Goal: Task Accomplishment & Management: Manage account settings

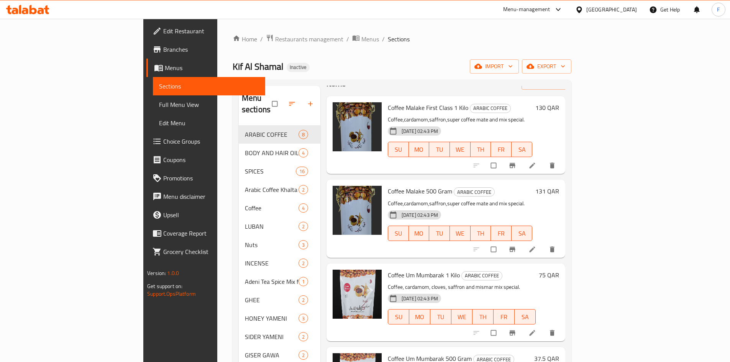
scroll to position [77, 0]
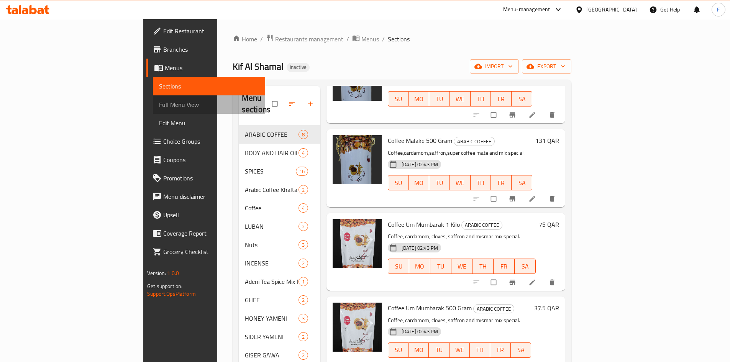
click at [159, 108] on span "Full Menu View" at bounding box center [209, 104] width 100 height 9
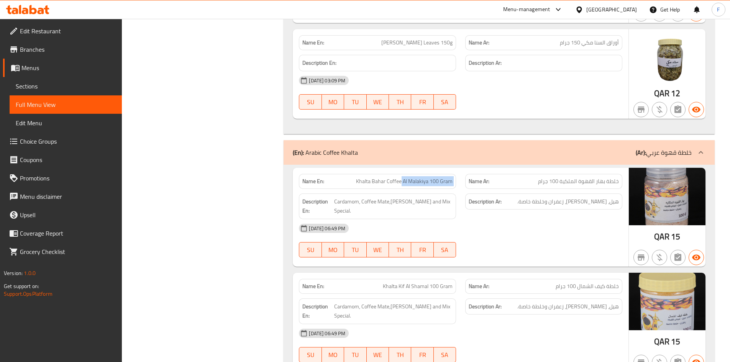
drag, startPoint x: 402, startPoint y: 180, endPoint x: 468, endPoint y: 179, distance: 65.6
click at [468, 179] on div "Name En: Khalta Bahar Coffee Al Malakiya 100 Gram Name Ar: خلطة بهار القهوة الم…" at bounding box center [460, 181] width 333 height 24
click at [429, 180] on span "Khalta Bahar Coffee Al Malakiya 100 Gram" at bounding box center [404, 181] width 97 height 8
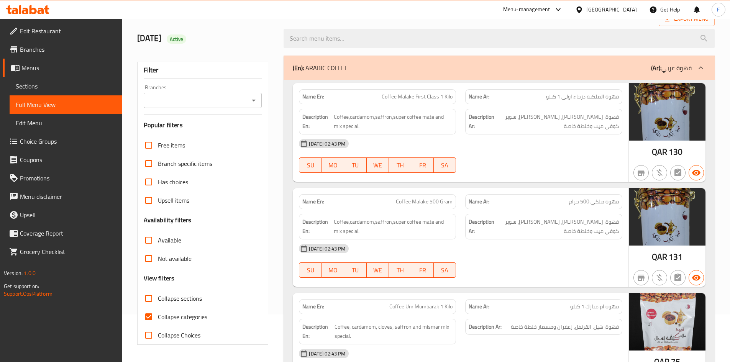
scroll to position [115, 0]
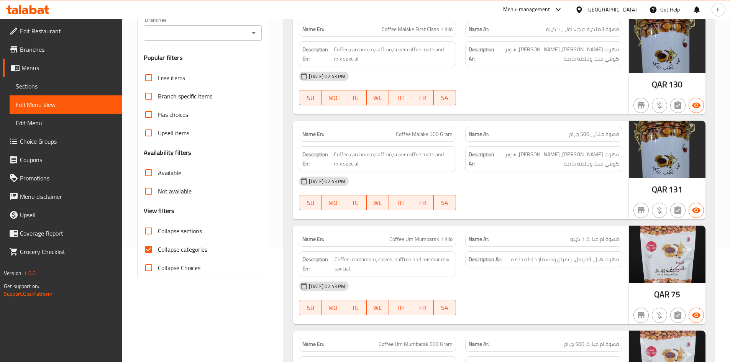
click at [185, 269] on span "Collapse Choices" at bounding box center [179, 267] width 43 height 9
click at [158, 269] on input "Collapse Choices" at bounding box center [148, 268] width 18 height 18
checkbox input "true"
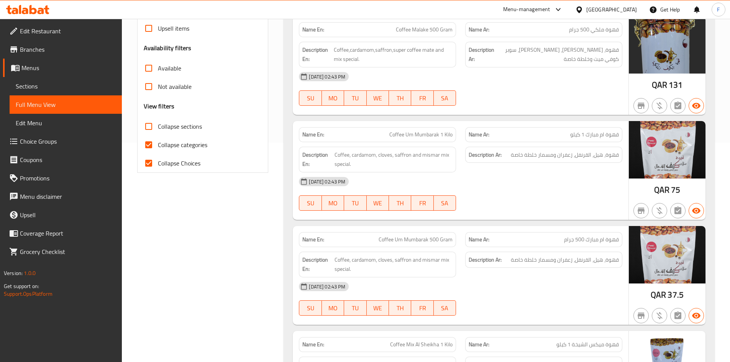
scroll to position [192, 0]
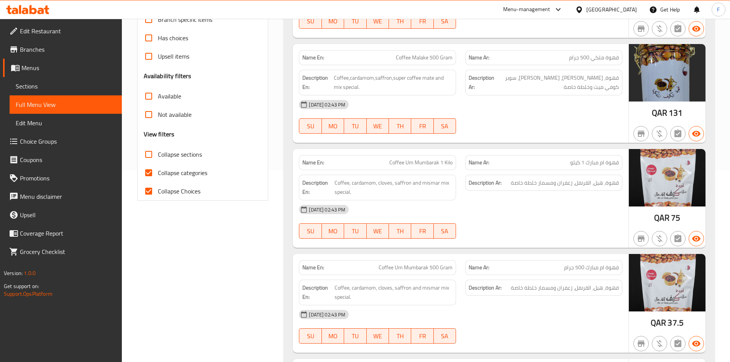
click at [150, 154] on input "Collapse sections" at bounding box center [148, 154] width 18 height 18
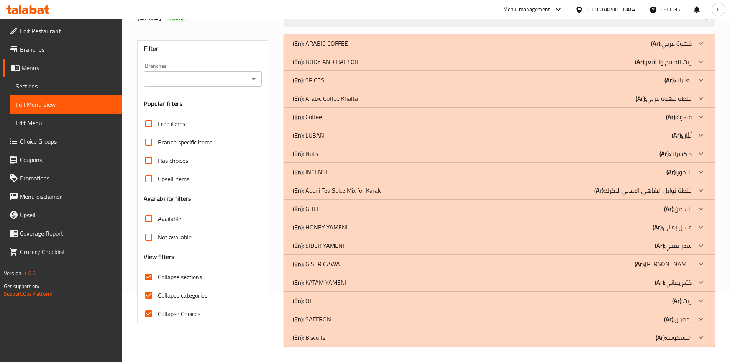
scroll to position [69, 0]
click at [148, 280] on input "Collapse sections" at bounding box center [148, 277] width 18 height 18
checkbox input "false"
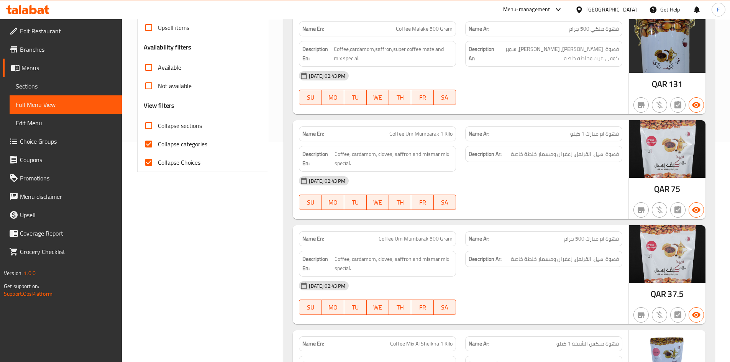
scroll to position [307, 0]
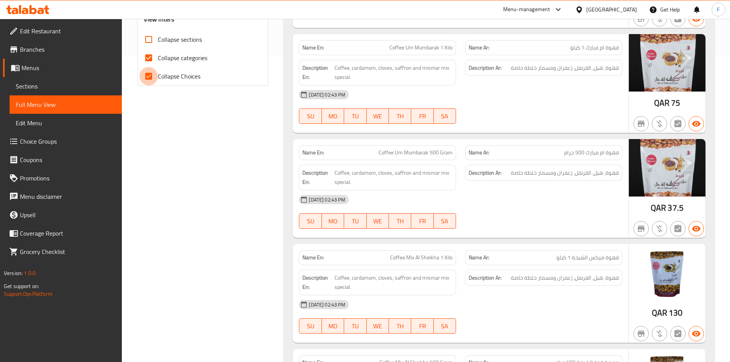
click at [149, 77] on input "Collapse Choices" at bounding box center [148, 76] width 18 height 18
checkbox input "true"
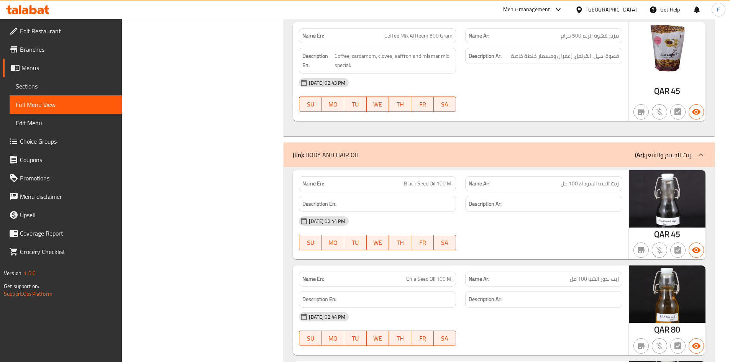
scroll to position [843, 0]
click at [49, 87] on span "Sections" at bounding box center [66, 86] width 100 height 9
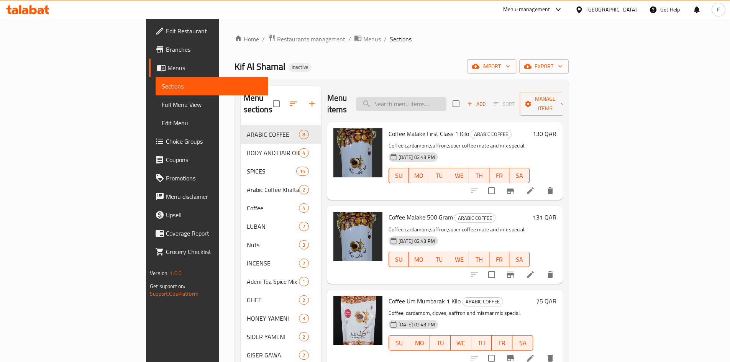
click at [435, 97] on input "search" at bounding box center [401, 103] width 90 height 13
paste input "[PERSON_NAME]"
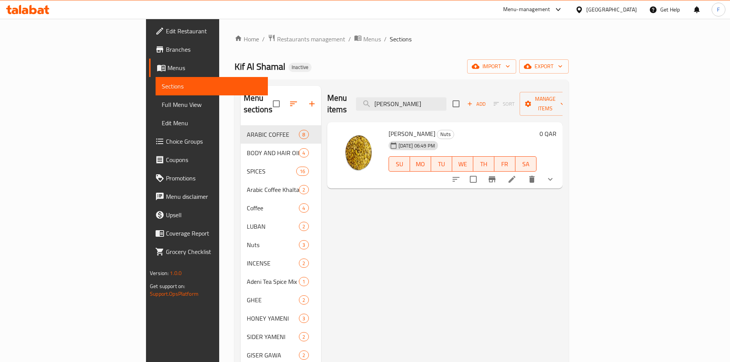
type input "[PERSON_NAME]"
click at [555, 175] on icon "show more" at bounding box center [550, 179] width 9 height 9
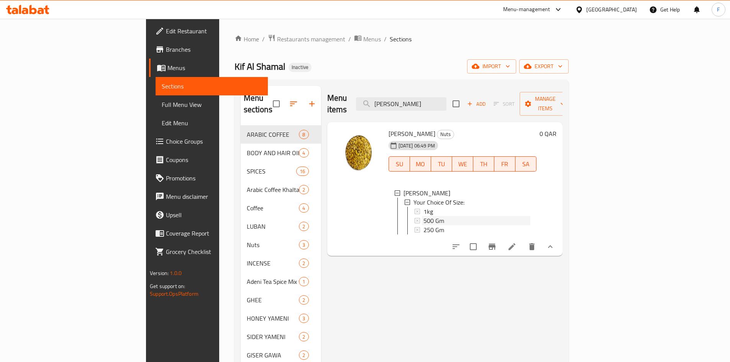
click at [423, 216] on span "500 Gm" at bounding box center [433, 220] width 21 height 9
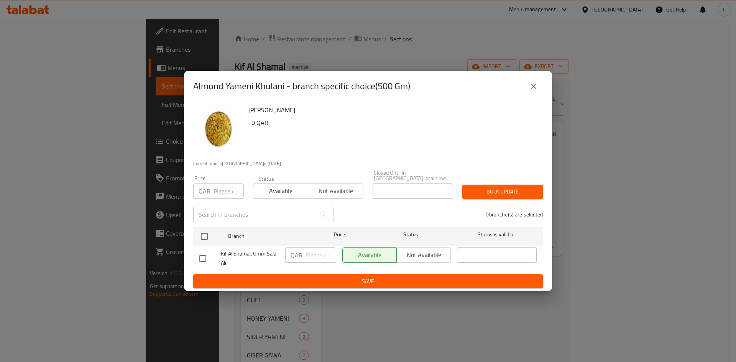
click at [404, 211] on div "0 branche(s) are selected" at bounding box center [442, 215] width 209 height 28
click at [533, 88] on icon "close" at bounding box center [533, 86] width 5 height 5
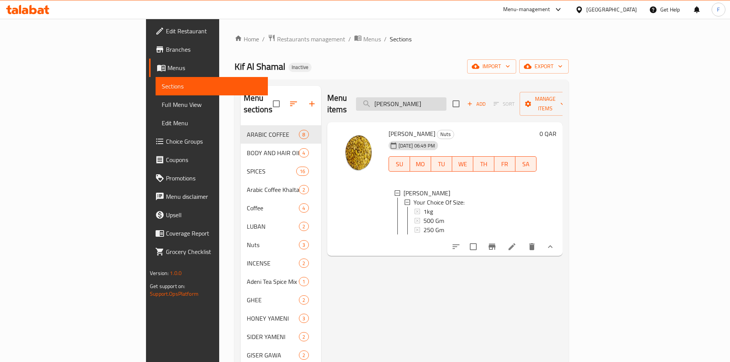
click at [446, 98] on input "[PERSON_NAME]" at bounding box center [401, 103] width 90 height 13
click at [437, 130] on span "Nuts" at bounding box center [445, 134] width 16 height 9
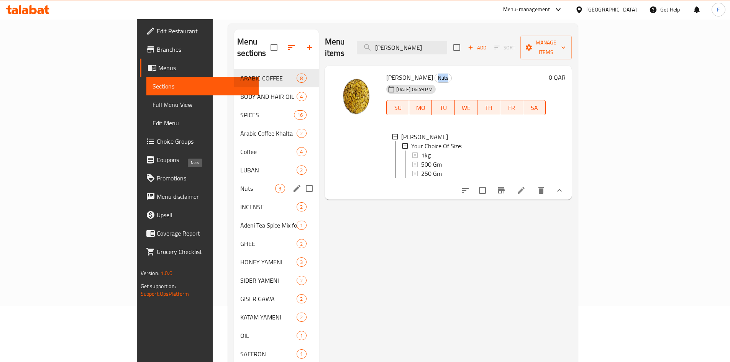
scroll to position [77, 0]
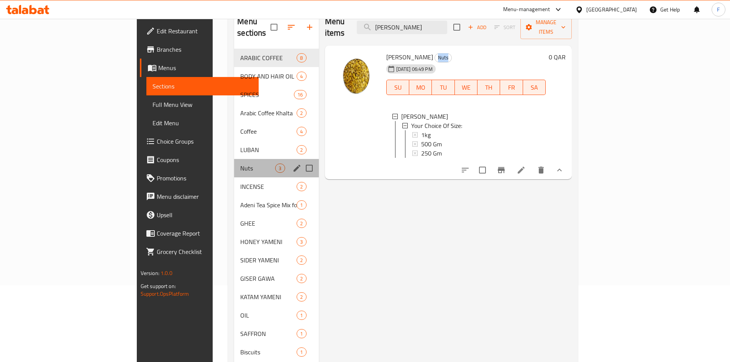
click at [234, 161] on div "Nuts 3" at bounding box center [276, 168] width 84 height 18
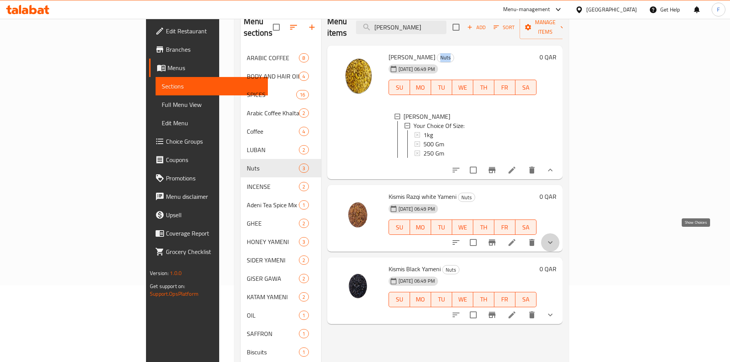
click at [555, 238] on icon "show more" at bounding box center [550, 242] width 9 height 9
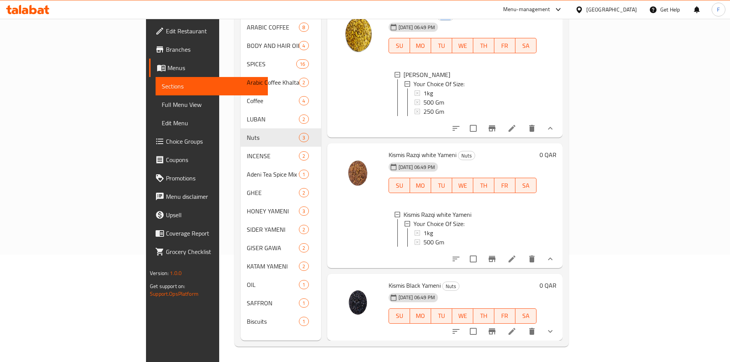
scroll to position [1, 0]
click at [423, 227] on div "1kg" at bounding box center [476, 231] width 107 height 9
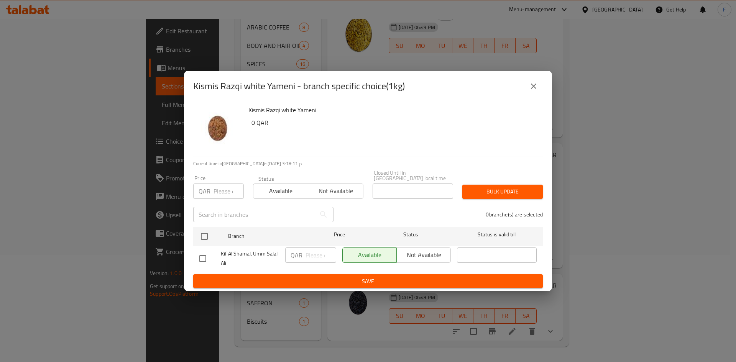
click at [262, 125] on h6 "0 QAR" at bounding box center [393, 122] width 285 height 11
click at [541, 89] on button "close" at bounding box center [533, 86] width 18 height 18
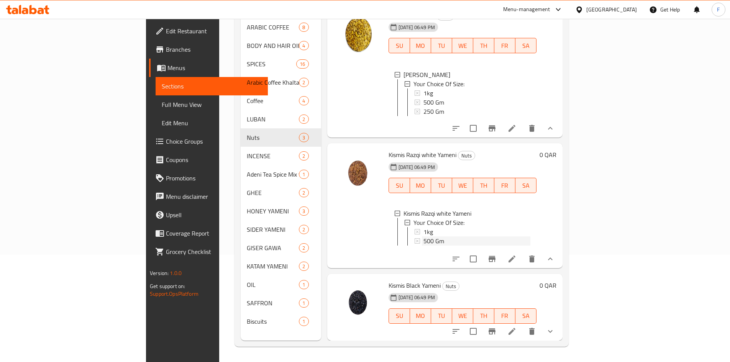
click at [423, 236] on span "500 Gm" at bounding box center [433, 240] width 21 height 9
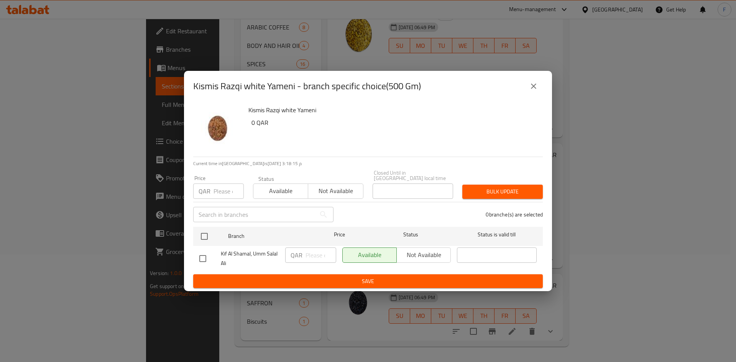
click at [535, 85] on icon "close" at bounding box center [533, 86] width 9 height 9
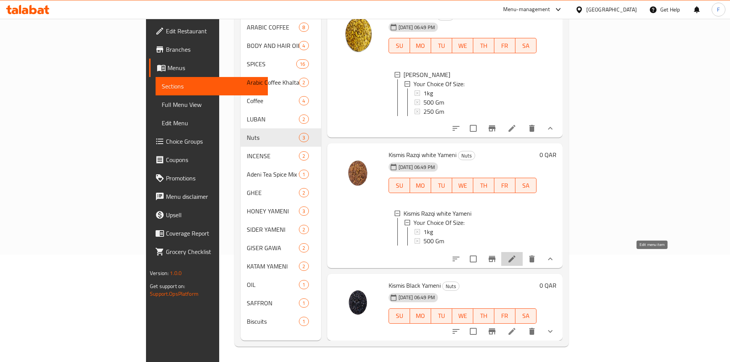
click at [517, 257] on icon at bounding box center [511, 258] width 9 height 9
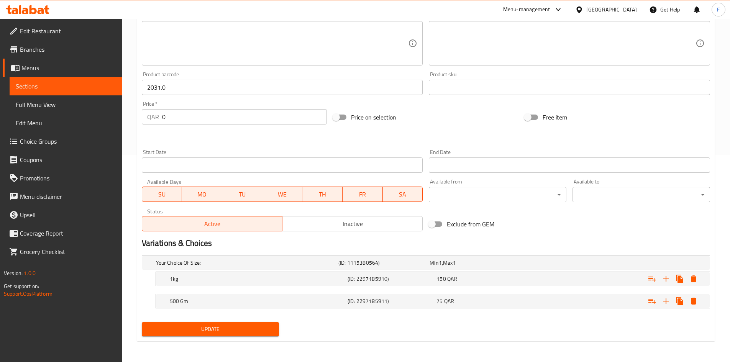
scroll to position [208, 0]
click at [411, 279] on h5 "(ID: 2297185910)" at bounding box center [391, 279] width 86 height 8
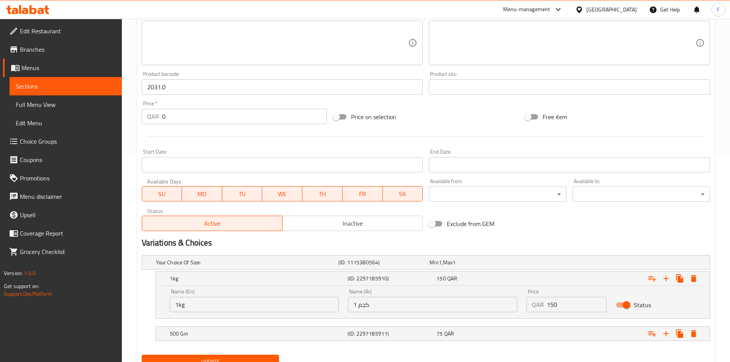
scroll to position [241, 0]
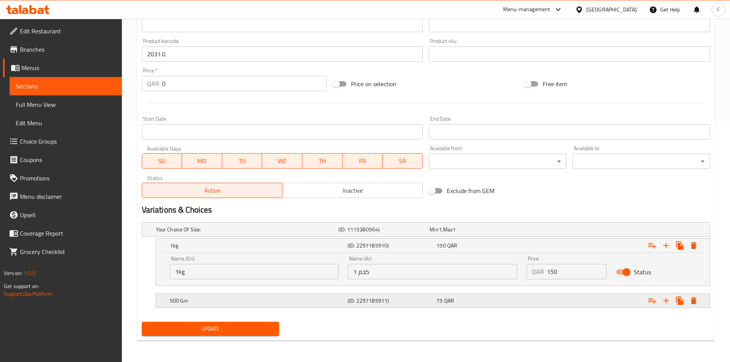
click at [402, 300] on h5 "(ID: 2297185911)" at bounding box center [391, 301] width 86 height 8
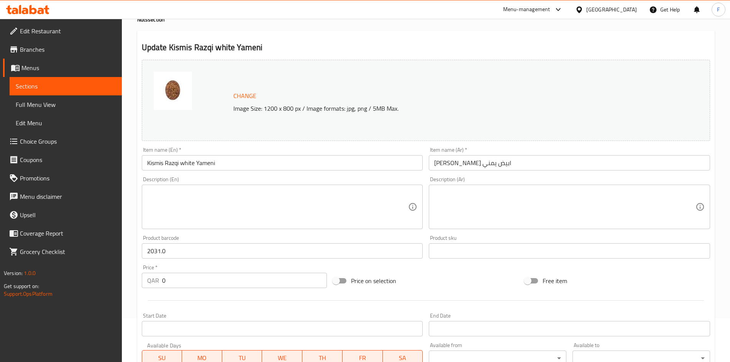
scroll to position [0, 0]
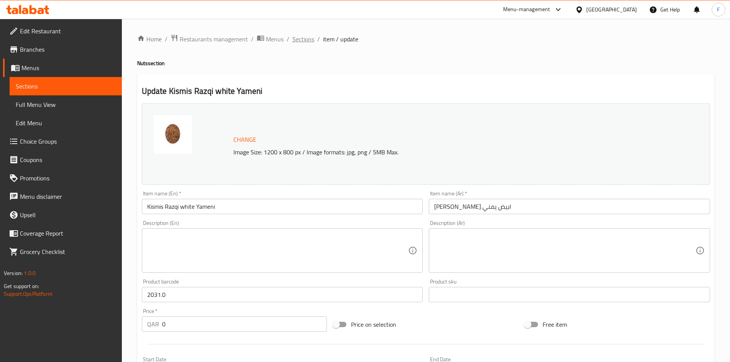
click at [306, 42] on span "Sections" at bounding box center [303, 38] width 22 height 9
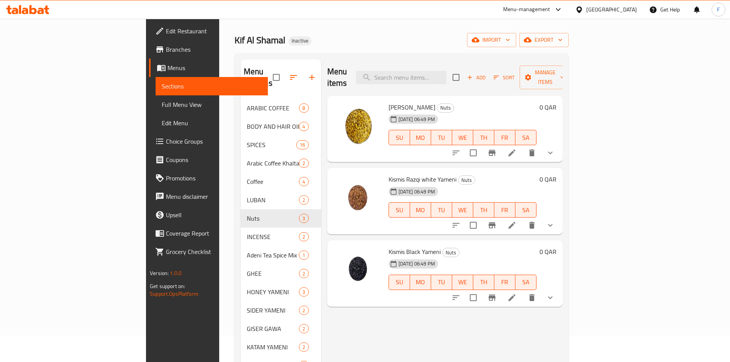
scroll to position [77, 0]
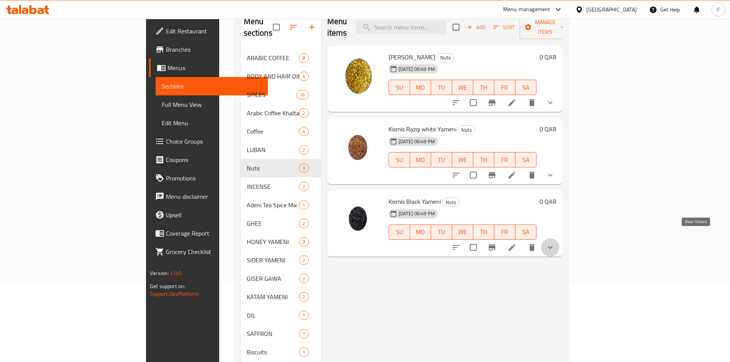
click at [555, 243] on icon "show more" at bounding box center [550, 247] width 9 height 9
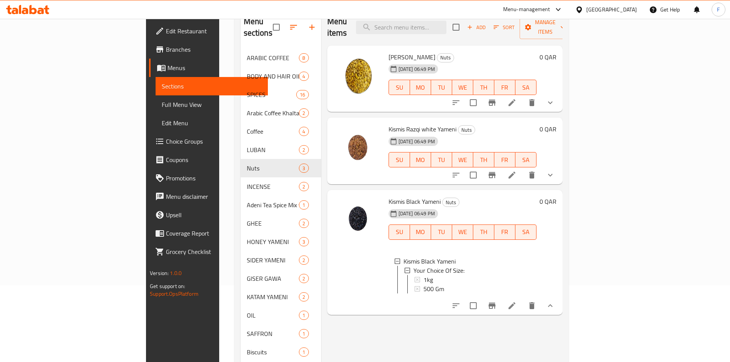
scroll to position [1, 0]
drag, startPoint x: 352, startPoint y: 188, endPoint x: 405, endPoint y: 189, distance: 53.3
click at [405, 196] on h6 "Kismis Black Yameni Nuts" at bounding box center [463, 201] width 148 height 11
copy h6 "Kismis Black Yameni"
click at [517, 301] on icon at bounding box center [511, 305] width 9 height 9
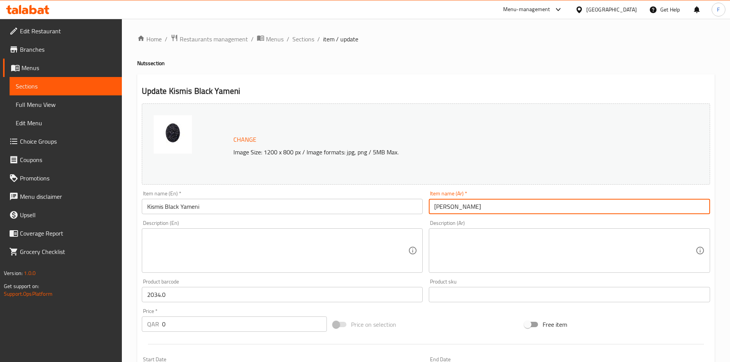
click at [481, 207] on input "[PERSON_NAME]" at bounding box center [569, 206] width 281 height 15
click at [455, 207] on input "[PERSON_NAME]" at bounding box center [569, 206] width 281 height 15
click at [430, 208] on input "[PERSON_NAME]" at bounding box center [569, 206] width 281 height 15
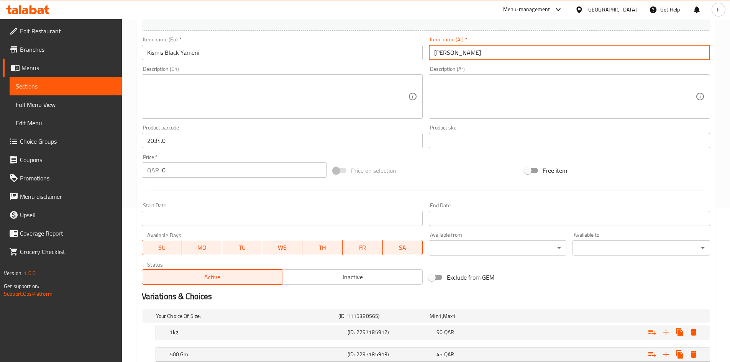
scroll to position [208, 0]
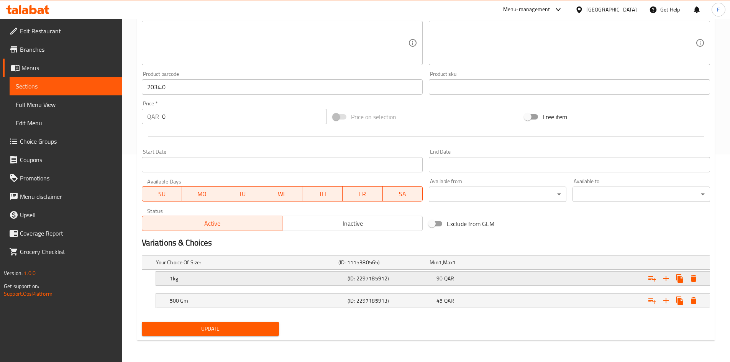
click at [302, 276] on h5 "1kg" at bounding box center [257, 279] width 175 height 8
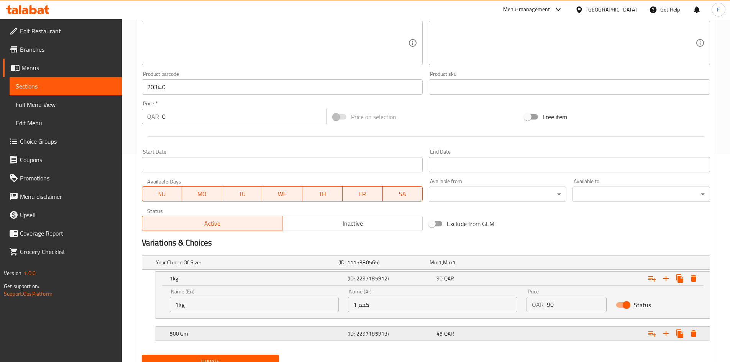
click at [347, 331] on div "(ID: 2297185913)" at bounding box center [390, 333] width 89 height 11
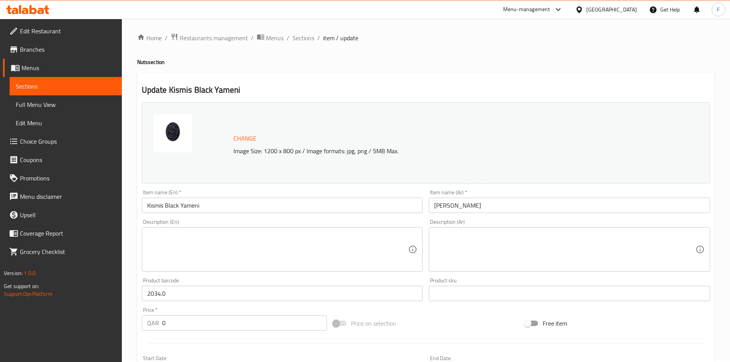
scroll to position [0, 0]
click at [303, 39] on span "Sections" at bounding box center [303, 38] width 22 height 9
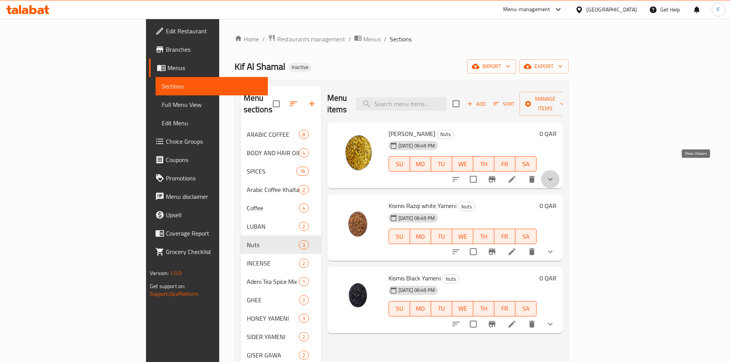
click at [555, 175] on icon "show more" at bounding box center [550, 179] width 9 height 9
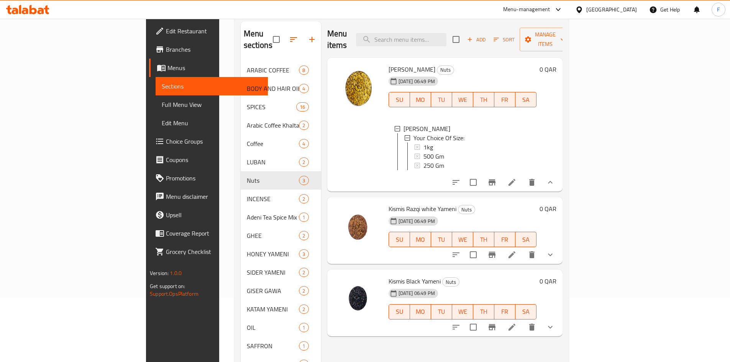
scroll to position [77, 0]
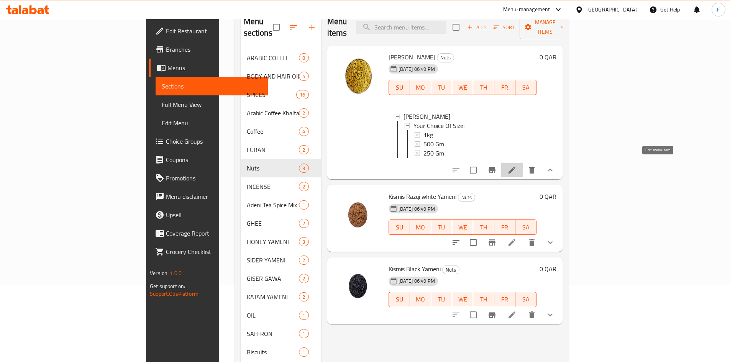
click at [515, 167] on icon at bounding box center [512, 170] width 7 height 7
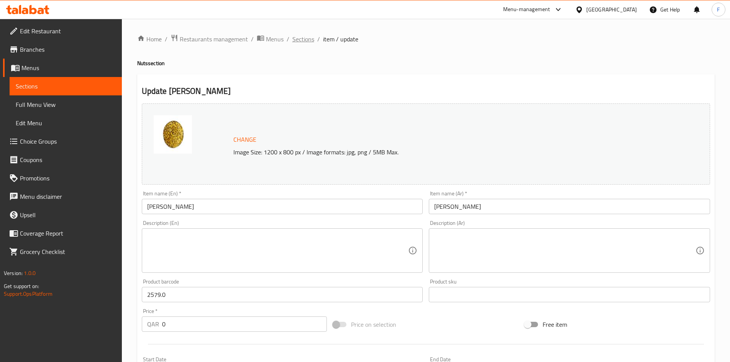
click at [305, 42] on span "Sections" at bounding box center [303, 38] width 22 height 9
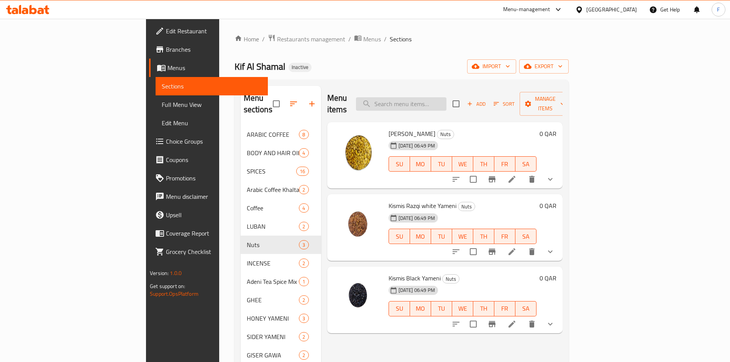
click at [440, 99] on input "search" at bounding box center [401, 103] width 90 height 13
paste input "KHALTA TEA [PERSON_NAME]"
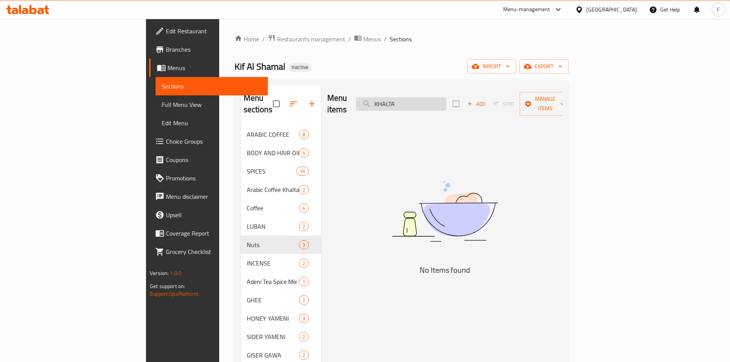
drag, startPoint x: 451, startPoint y: 97, endPoint x: 413, endPoint y: 97, distance: 38.3
click at [413, 97] on input "KHALTA" at bounding box center [401, 103] width 90 height 13
paste input "TEA [PERSON_NAME]"
drag, startPoint x: 459, startPoint y: 99, endPoint x: 385, endPoint y: 119, distance: 76.6
click at [385, 119] on div "Menu items KHALTA TEA ADANI KARAK Add Sort Manage items No Items found" at bounding box center [441, 267] width 241 height 362
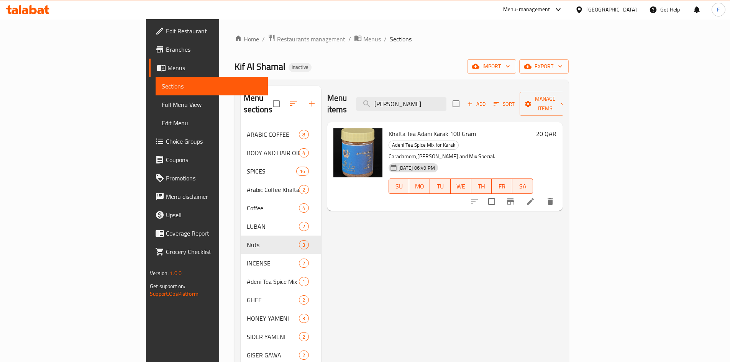
type input "[PERSON_NAME]"
click at [389, 128] on span "Khalta Tea Adani Karak 100 Gram" at bounding box center [432, 133] width 87 height 11
click at [394, 128] on span "Khalta Tea Adani Karak 100 Gram" at bounding box center [432, 133] width 87 height 11
click at [427, 128] on span "Khalta Tea Adani Karak 100 Gram" at bounding box center [432, 133] width 87 height 11
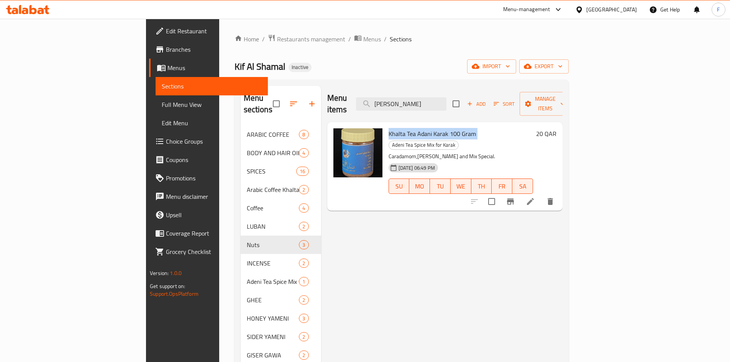
click at [427, 128] on span "Khalta Tea Adani Karak 100 Gram" at bounding box center [432, 133] width 87 height 11
click at [556, 128] on h6 "20 QAR" at bounding box center [546, 133] width 20 height 11
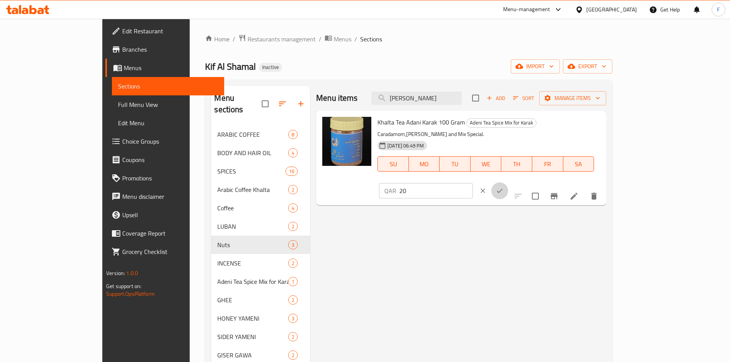
click at [504, 187] on icon "ok" at bounding box center [500, 191] width 8 height 8
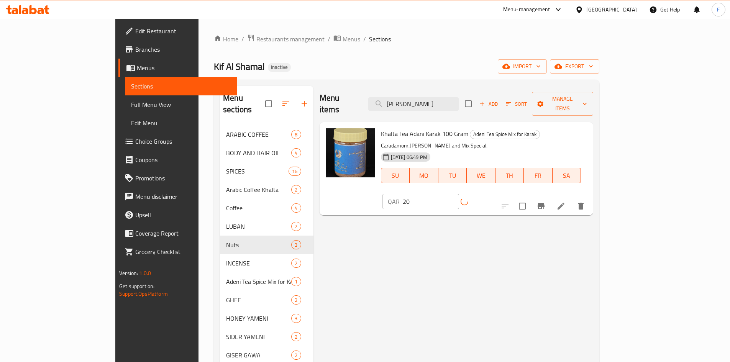
click at [497, 194] on div "QAR 20 ​" at bounding box center [439, 201] width 115 height 15
click at [517, 71] on div "Kif Al Shamal Inactive import export" at bounding box center [407, 66] width 386 height 14
click at [594, 228] on div "Menu items ADANI KARAK Add Sort Manage items Khalta Tea Adani Karak 100 Gram Ad…" at bounding box center [453, 267] width 280 height 362
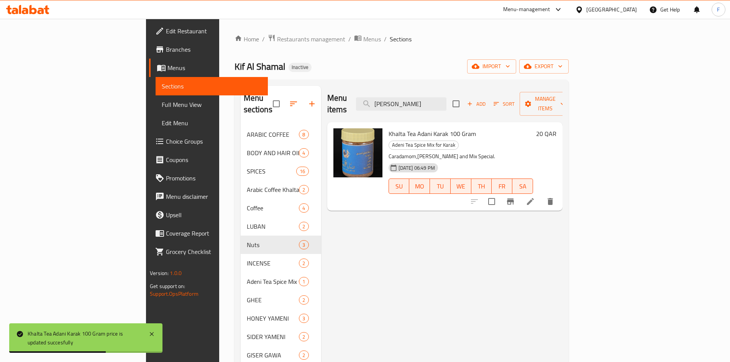
click at [425, 128] on span "Khalta Tea Adani Karak 100 Gram" at bounding box center [432, 133] width 87 height 11
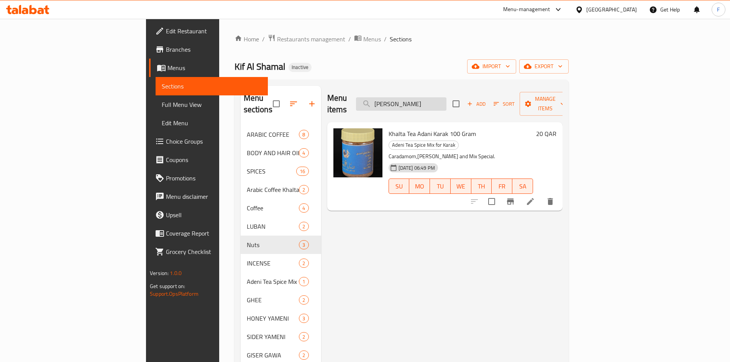
click at [445, 97] on input "[PERSON_NAME]" at bounding box center [401, 103] width 90 height 13
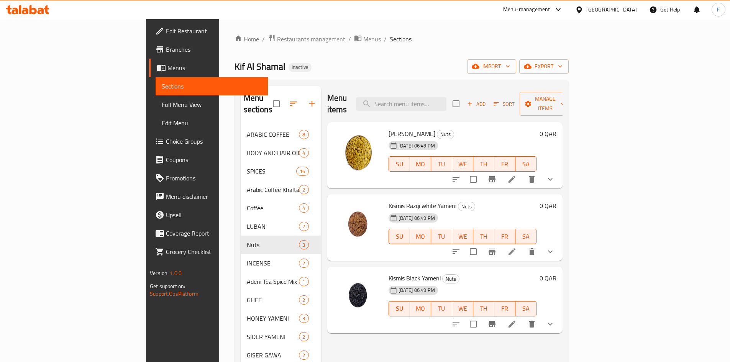
click at [431, 50] on div "Home / Restaurants management / Menus / Sections Kif Al Shamal Inactive import …" at bounding box center [402, 244] width 334 height 420
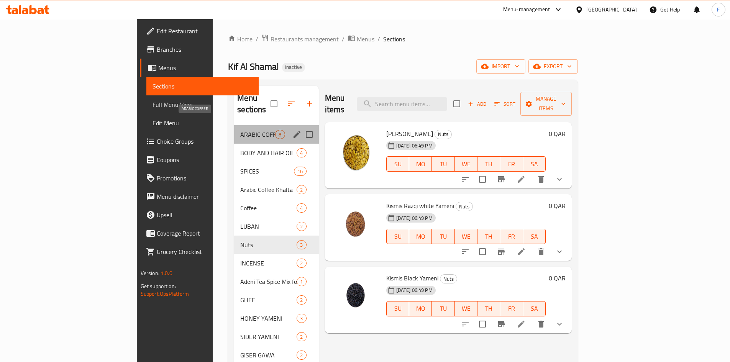
click at [240, 130] on span "ARABIC COFFEE" at bounding box center [257, 134] width 35 height 9
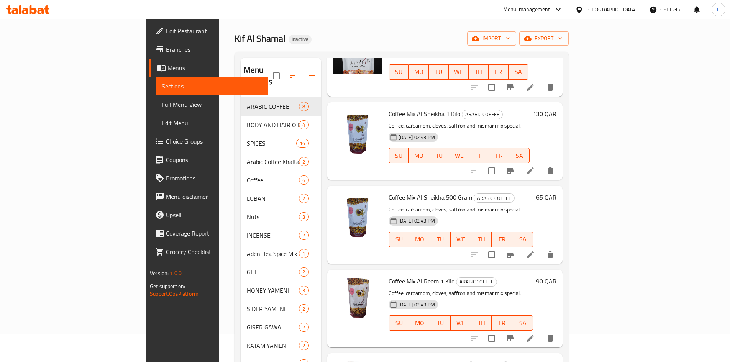
scroll to position [107, 0]
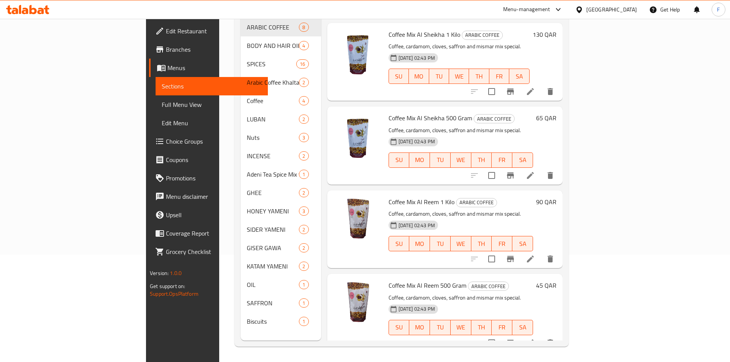
click at [399, 280] on span "Coffee Mix Al Reem 500 Gram" at bounding box center [428, 285] width 78 height 11
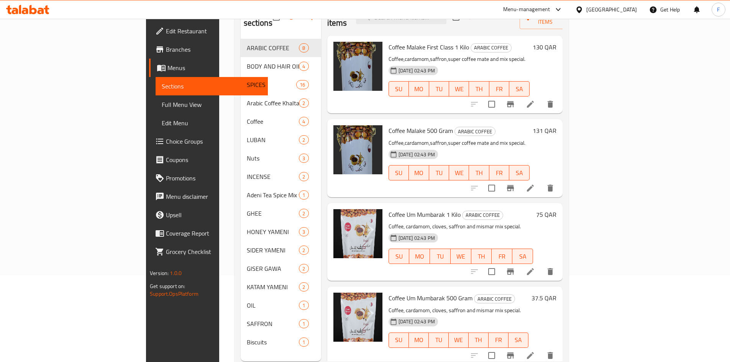
scroll to position [69, 0]
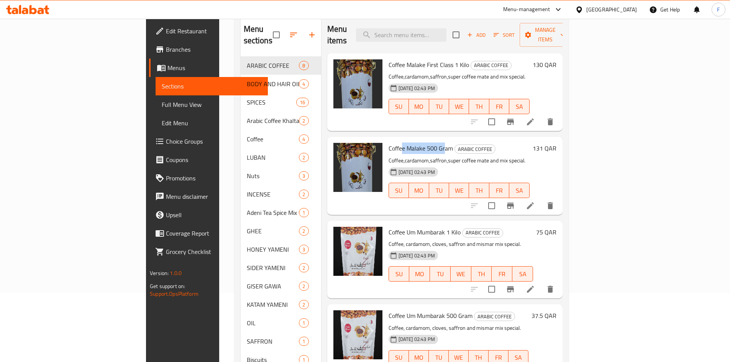
drag, startPoint x: 366, startPoint y: 136, endPoint x: 407, endPoint y: 136, distance: 40.6
click at [407, 143] on span "Coffee Malake 500 Gram" at bounding box center [421, 148] width 64 height 11
click at [390, 143] on span "Coffee Malake 500 Gram" at bounding box center [421, 148] width 64 height 11
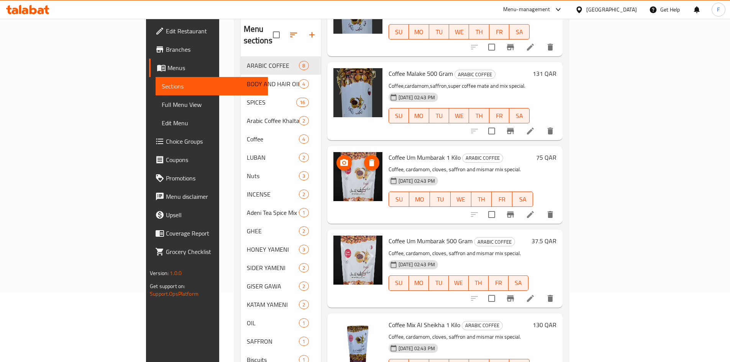
scroll to position [77, 0]
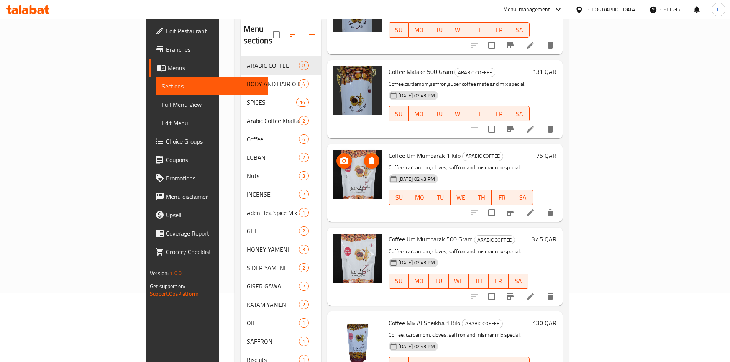
drag, startPoint x: 318, startPoint y: 162, endPoint x: 324, endPoint y: 166, distance: 7.2
click at [333, 166] on img at bounding box center [357, 174] width 49 height 49
click at [333, 261] on img at bounding box center [357, 258] width 49 height 49
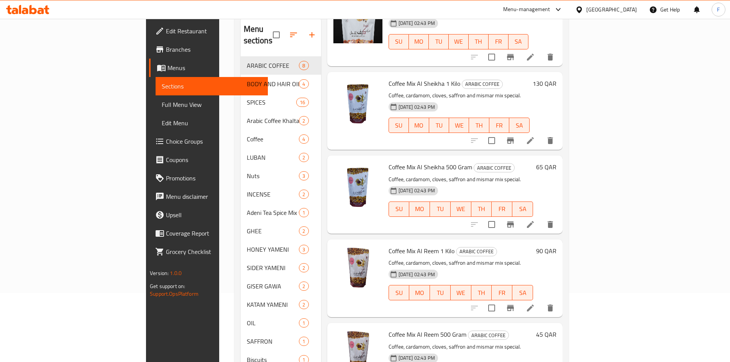
scroll to position [327, 0]
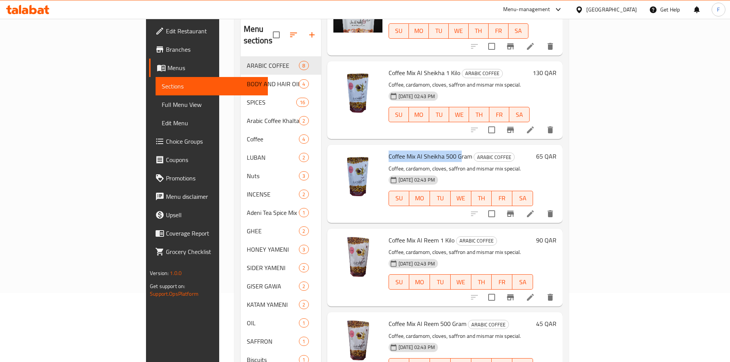
drag, startPoint x: 351, startPoint y: 143, endPoint x: 422, endPoint y: 142, distance: 71.3
click at [422, 148] on div "Coffee Mix Al Sheikha 500 Gram ARABIC COFFEE Coffee, cardamom, cloves, saffron …" at bounding box center [461, 184] width 151 height 72
click at [333, 164] on img at bounding box center [357, 175] width 49 height 49
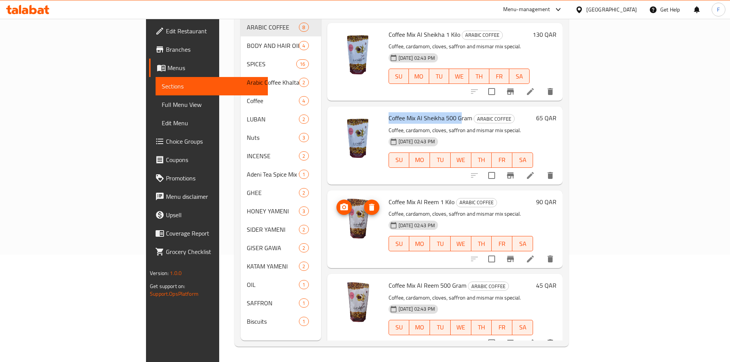
click at [333, 207] on img at bounding box center [357, 221] width 49 height 49
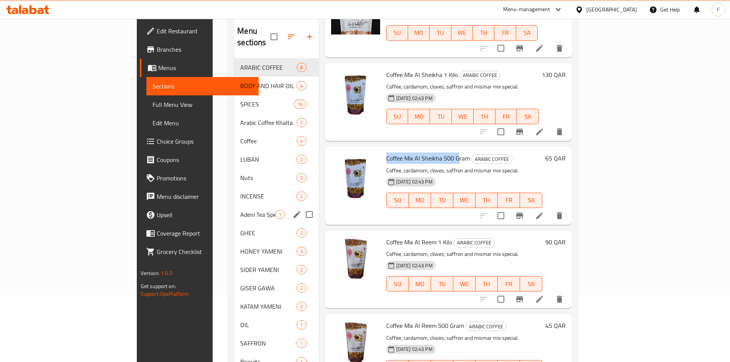
scroll to position [31, 0]
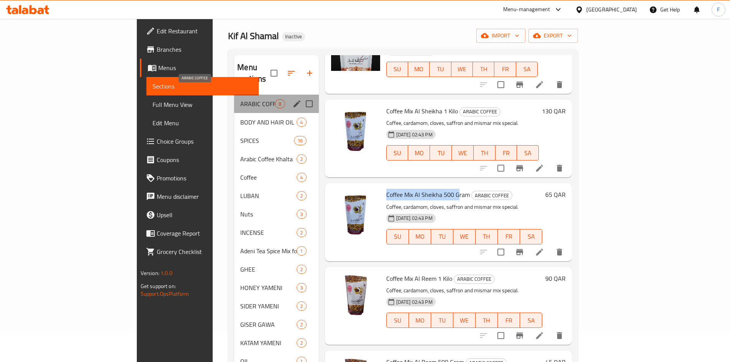
click at [240, 99] on span "ARABIC COFFEE" at bounding box center [257, 103] width 35 height 9
click at [292, 99] on icon "edit" at bounding box center [296, 103] width 9 height 9
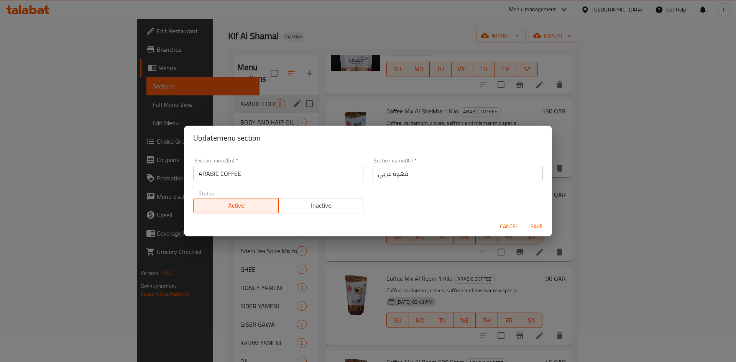
click at [509, 222] on span "Cancel" at bounding box center [509, 227] width 18 height 10
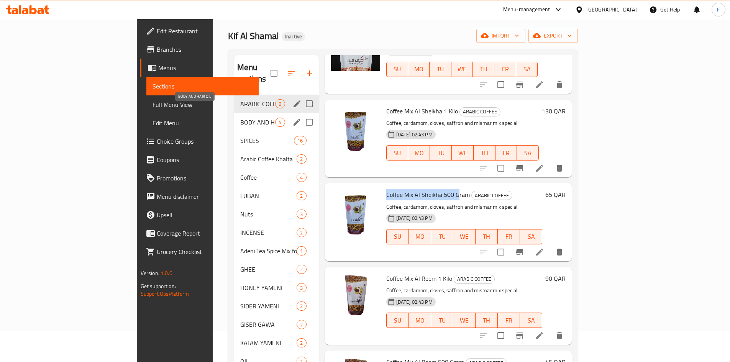
click at [240, 118] on span "BODY AND HAIR OIL" at bounding box center [257, 122] width 35 height 9
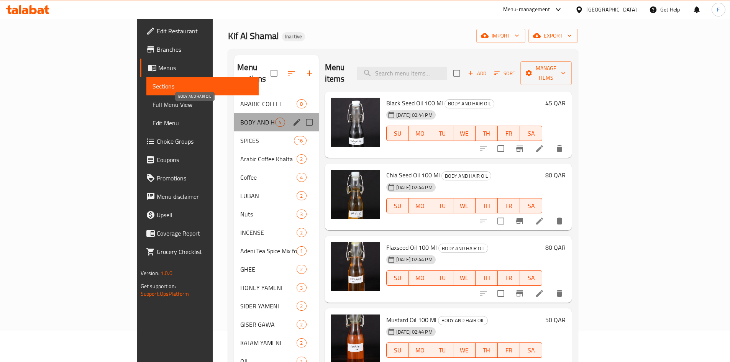
click at [240, 118] on span "BODY AND HAIR OIL" at bounding box center [257, 122] width 35 height 9
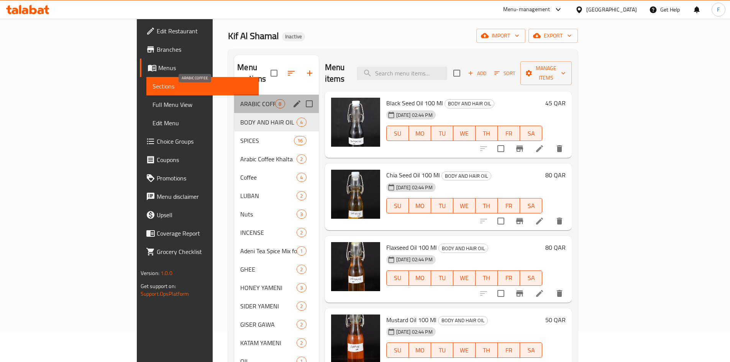
click at [240, 99] on span "ARABIC COFFEE" at bounding box center [257, 103] width 35 height 9
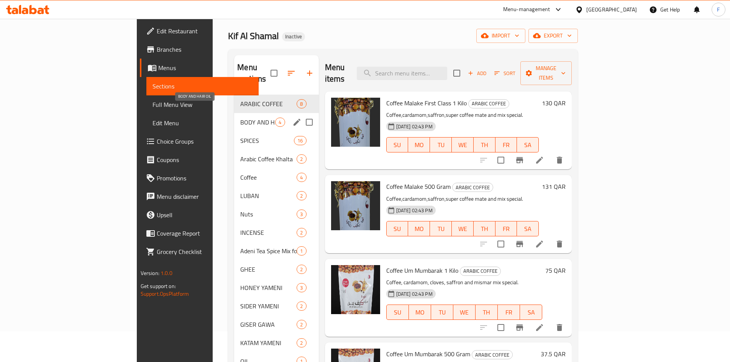
click at [240, 118] on span "BODY AND HAIR OIL" at bounding box center [257, 122] width 35 height 9
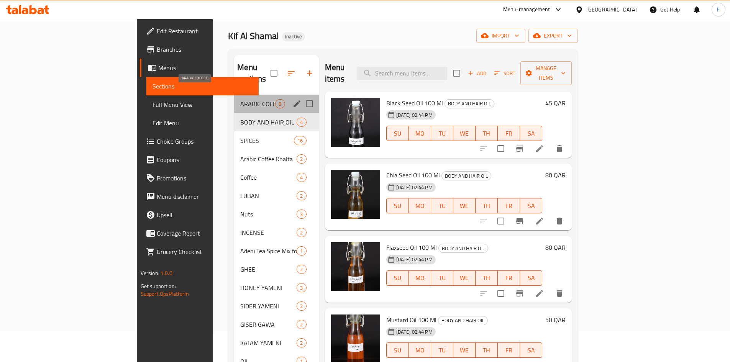
click at [240, 99] on span "ARABIC COFFEE" at bounding box center [257, 103] width 35 height 9
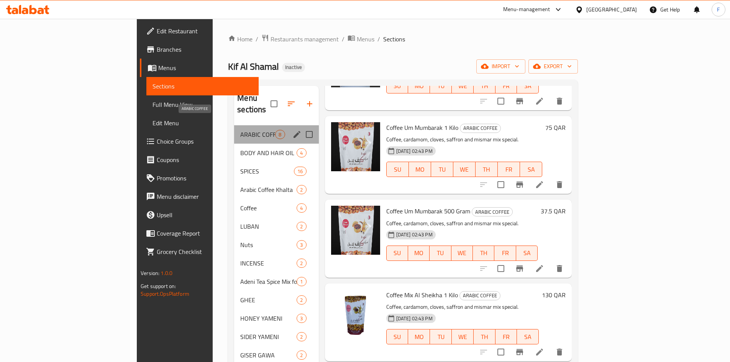
click at [240, 130] on span "ARABIC COFFEE" at bounding box center [257, 134] width 35 height 9
click at [292, 130] on icon "edit" at bounding box center [296, 134] width 9 height 9
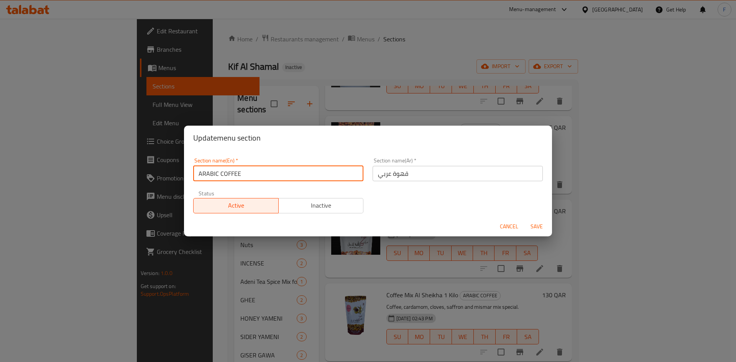
drag, startPoint x: 253, startPoint y: 174, endPoint x: 199, endPoint y: 173, distance: 54.4
click at [199, 173] on input "ARABIC COFFEE" at bounding box center [278, 173] width 170 height 15
click at [503, 225] on span "Cancel" at bounding box center [509, 227] width 18 height 10
